Goal: Navigation & Orientation: Find specific page/section

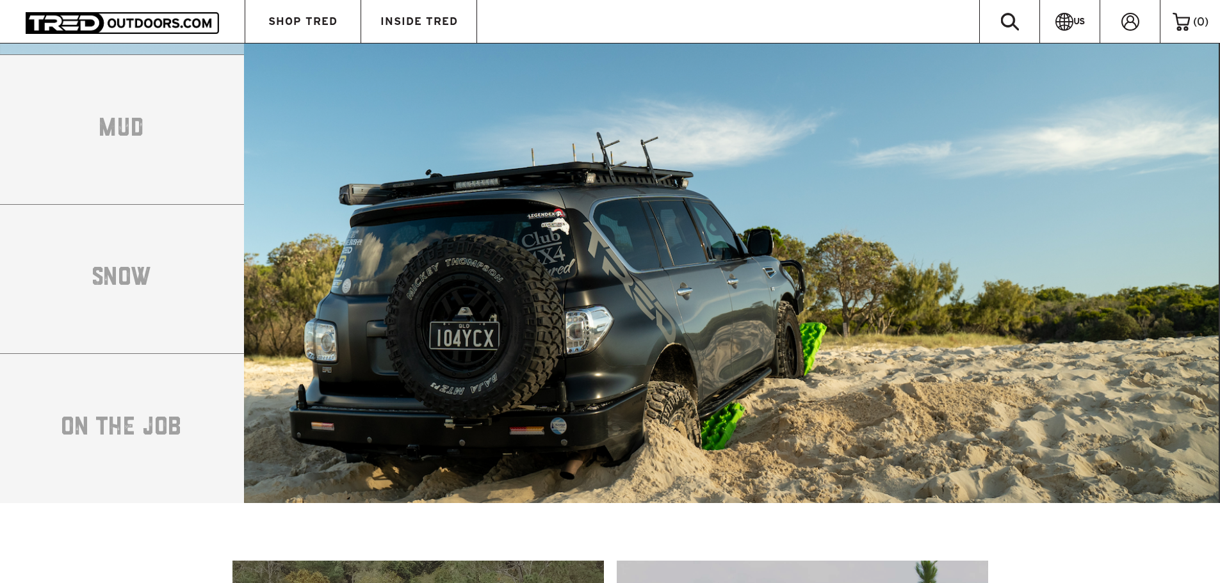
scroll to position [2370, 0]
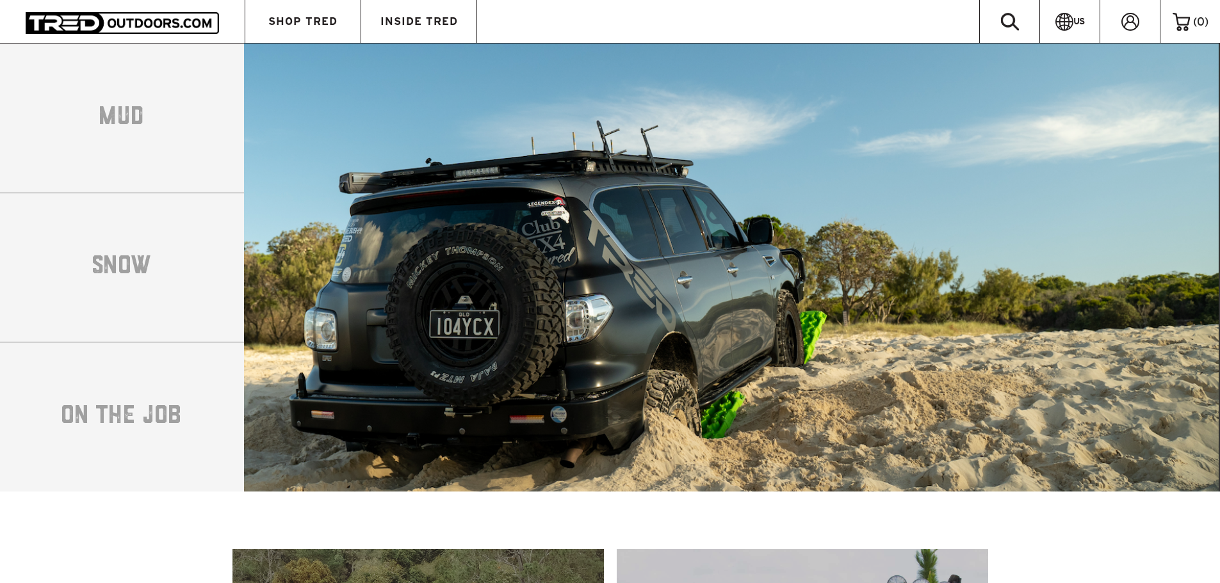
click at [192, 144] on li "MUD" at bounding box center [122, 118] width 244 height 150
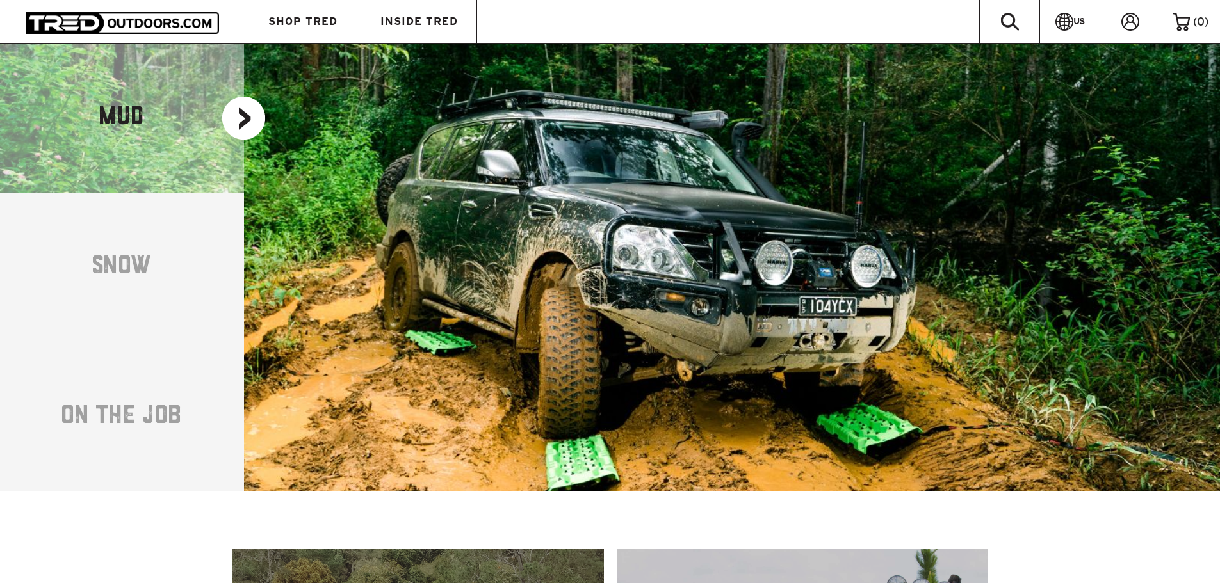
click at [151, 262] on li "SNOW" at bounding box center [122, 268] width 244 height 150
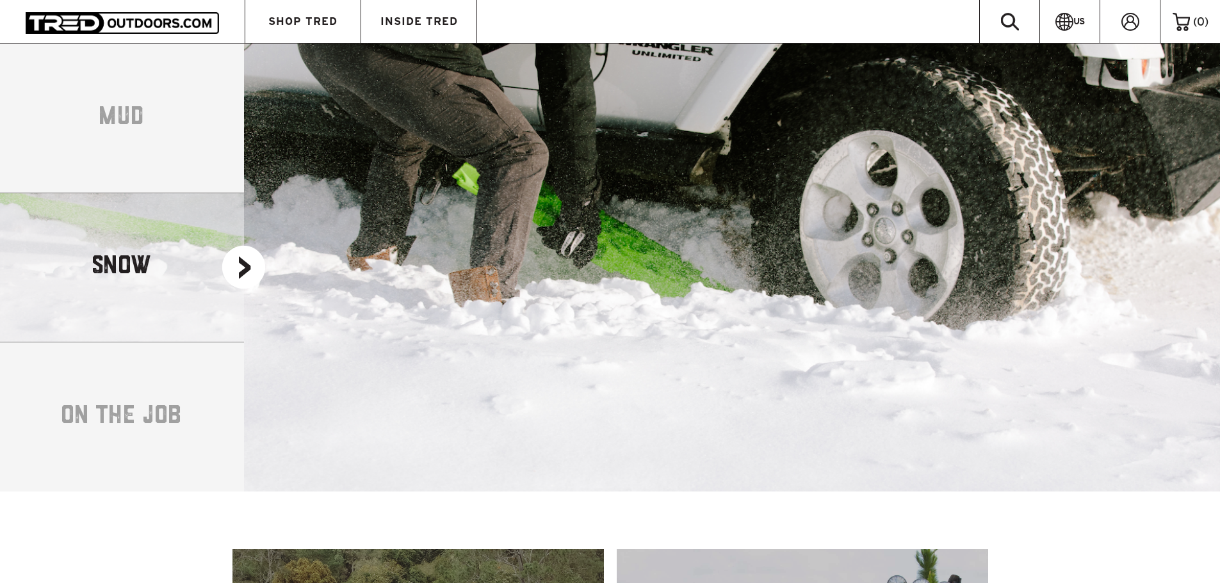
click at [117, 425] on li "ON THE JOB" at bounding box center [122, 417] width 244 height 150
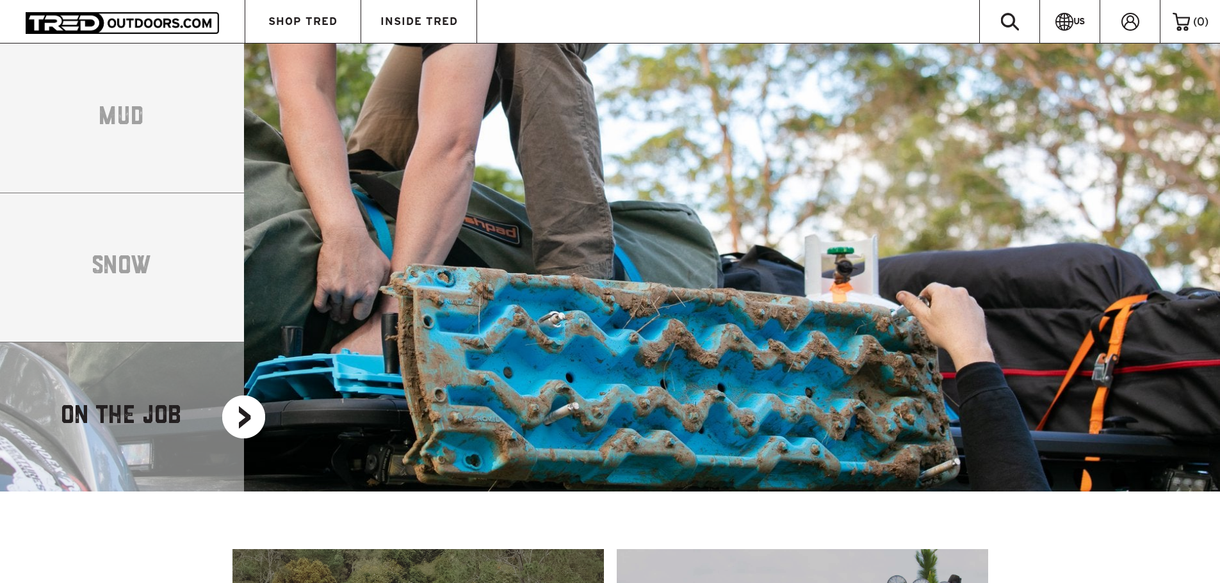
click at [121, 254] on li "SNOW" at bounding box center [122, 268] width 244 height 150
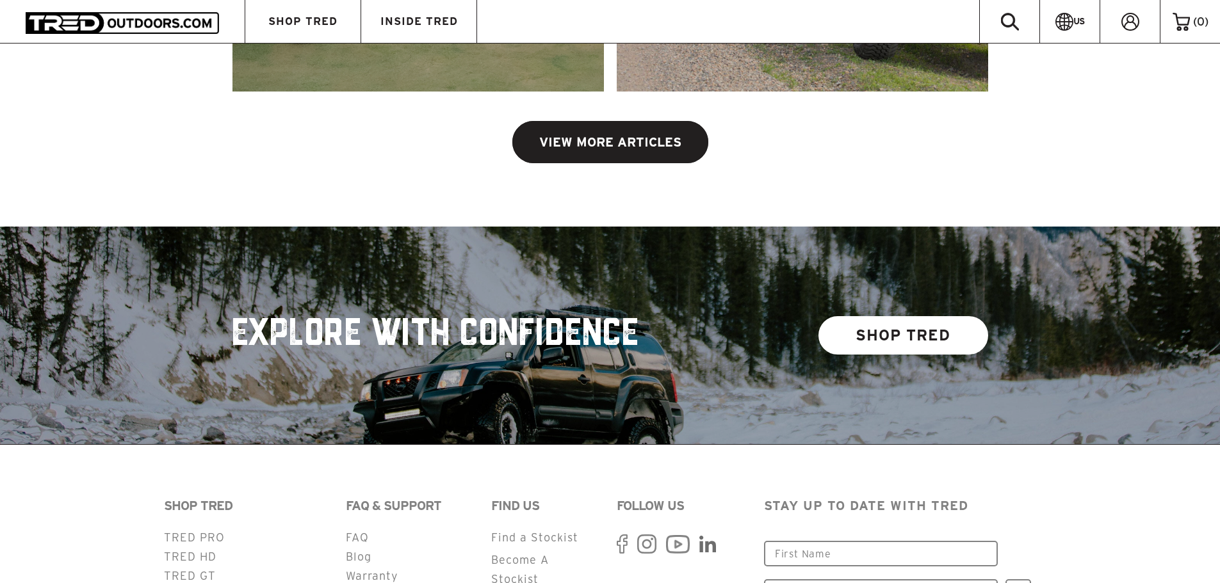
scroll to position [3283, 0]
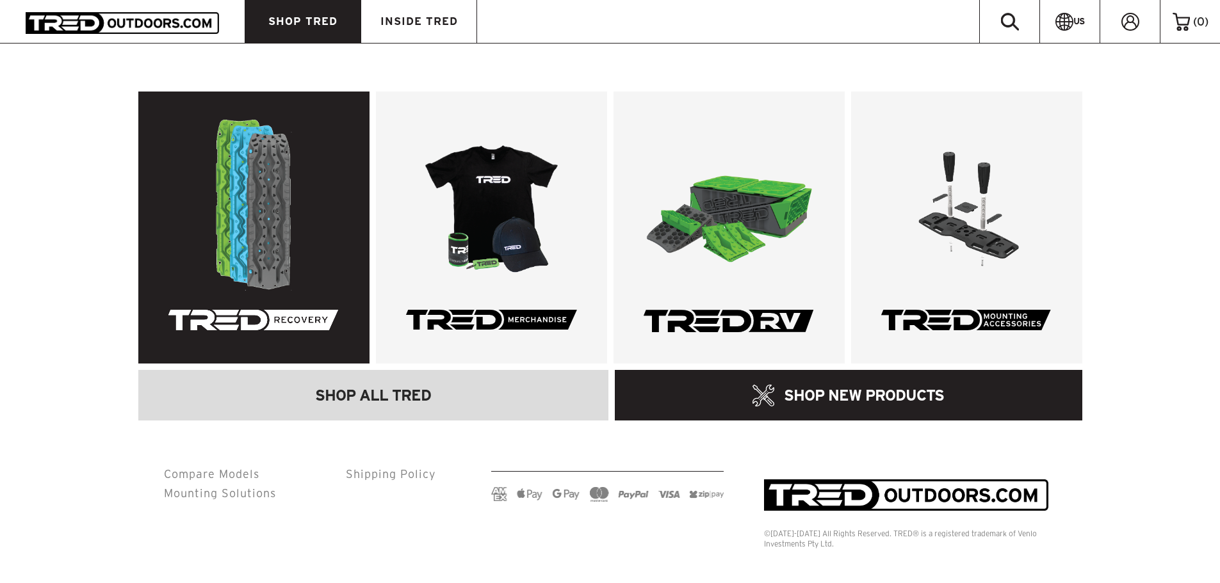
click at [266, 173] on link at bounding box center [253, 228] width 231 height 272
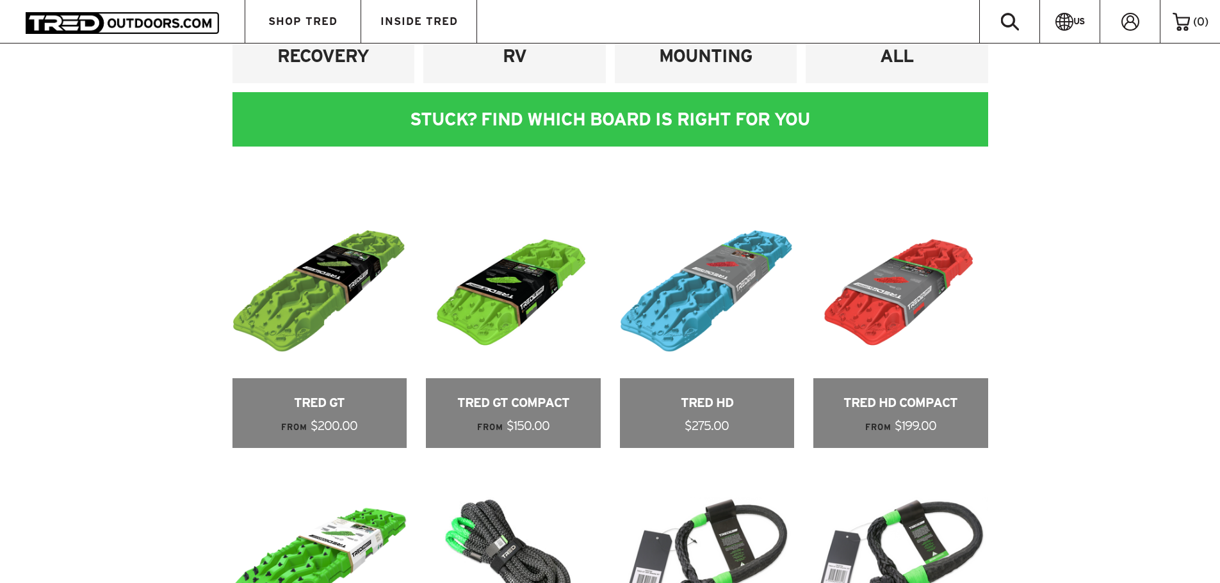
scroll to position [704, 0]
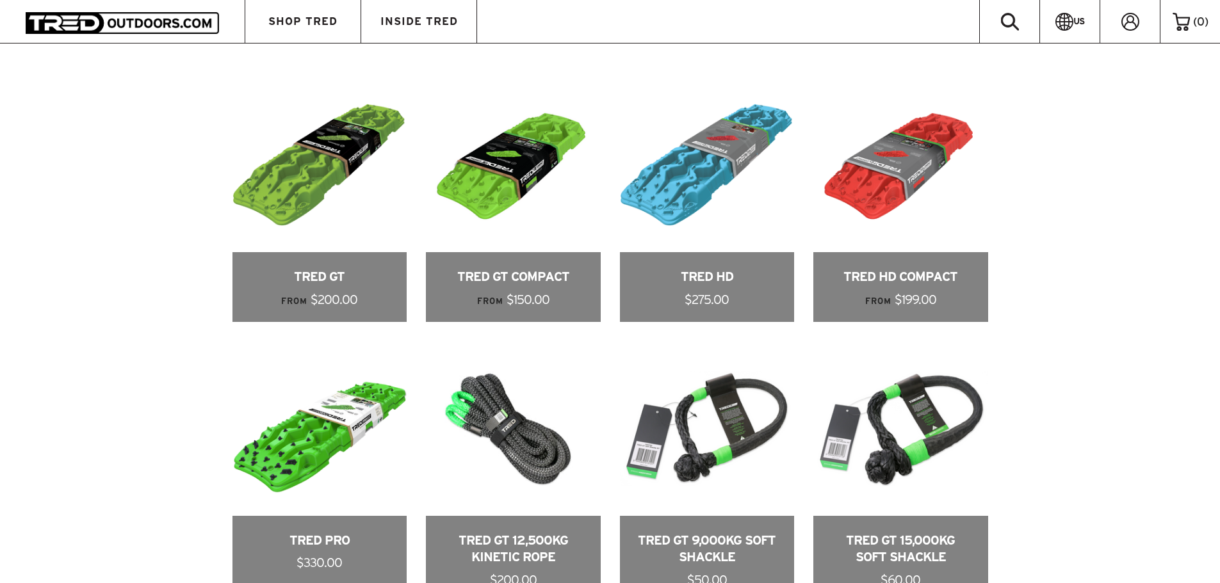
click at [1178, 234] on div "RECOVERY RV [GEOGRAPHIC_DATA] ALL STUCK? FIND WHICH BOARD IS RIGHT FOR YOU Our …" at bounding box center [610, 409] width 1220 height 1160
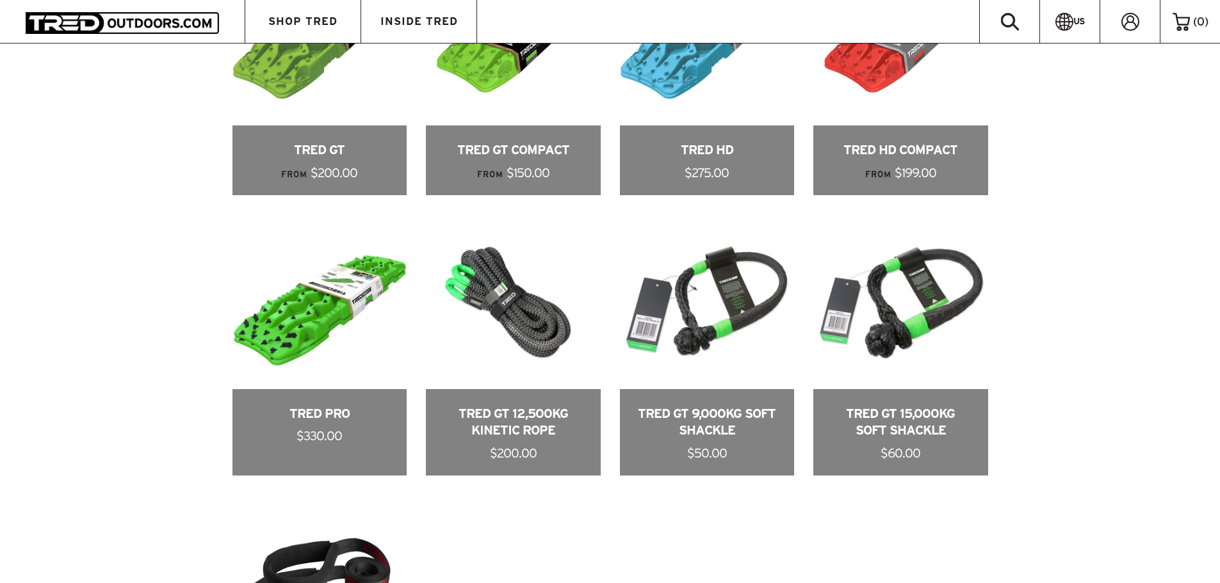
scroll to position [833, 0]
